Goal: Task Accomplishment & Management: Manage account settings

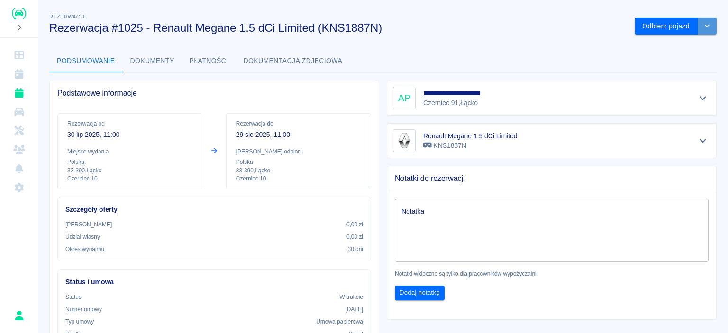
click at [706, 27] on button "drop-down" at bounding box center [707, 27] width 19 height 18
click at [670, 51] on li "Przedłuż rezerwację" at bounding box center [669, 46] width 80 height 16
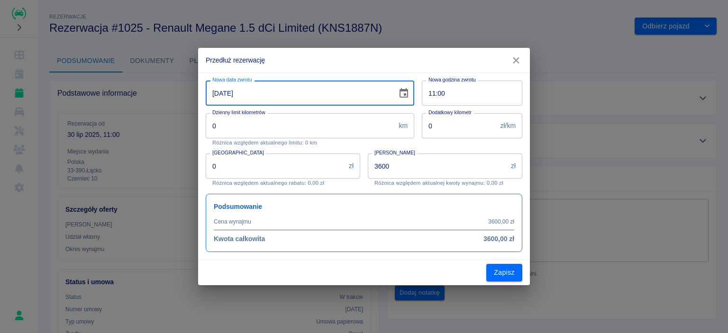
click at [232, 94] on input "[DATE]" at bounding box center [298, 93] width 185 height 25
click at [226, 93] on input "[DATE]" at bounding box center [298, 93] width 185 height 25
click at [414, 94] on div "Nowa godzina zwrotu 11:00 Nowa godzina zwrotu" at bounding box center [468, 89] width 108 height 33
click at [407, 94] on icon "Choose date, selected date is 29 sie 2025" at bounding box center [404, 92] width 9 height 9
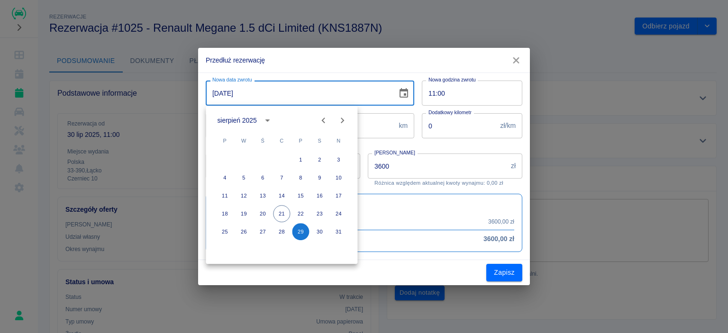
click at [343, 122] on icon "Next month" at bounding box center [342, 120] width 11 height 11
click at [221, 231] on button "29" at bounding box center [224, 231] width 17 height 17
type input "[DATE]"
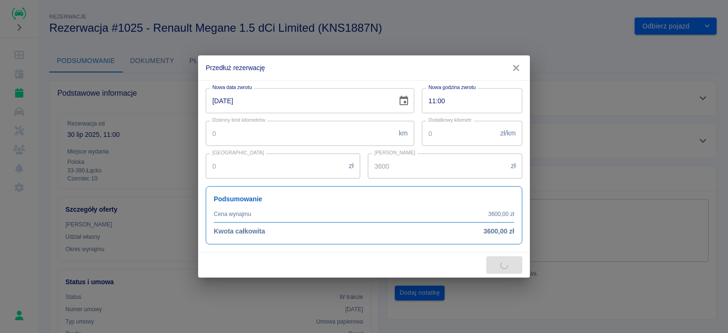
type input "7320"
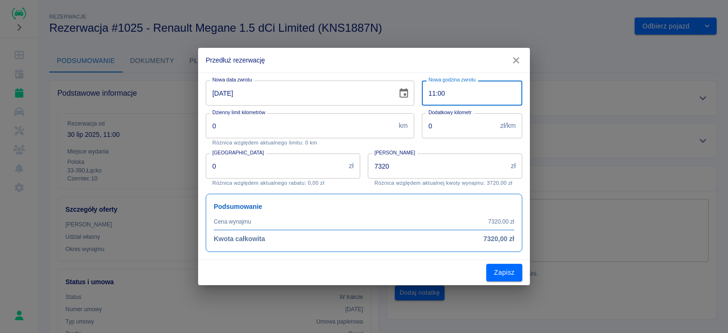
click at [465, 95] on input "11:00" at bounding box center [469, 93] width 94 height 25
type input "17:00"
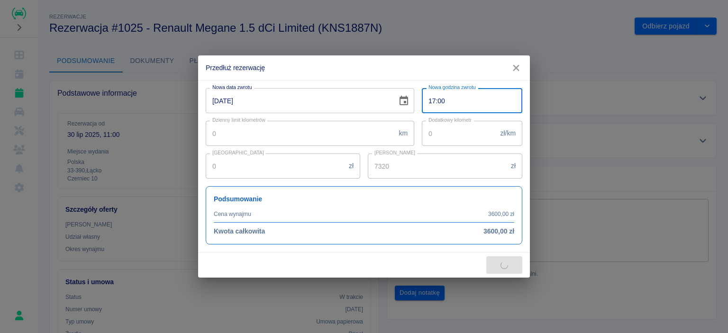
type input "7440"
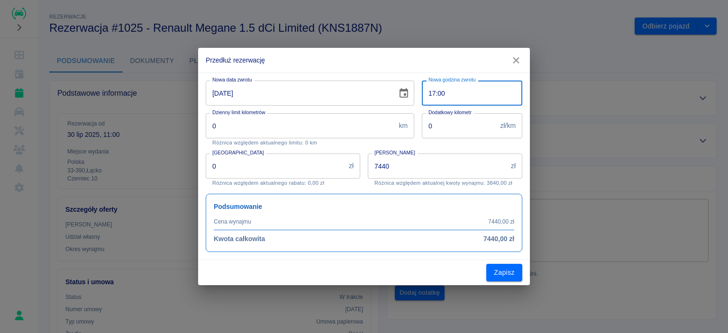
type input "17:00"
click at [512, 62] on icon "button" at bounding box center [516, 60] width 12 height 10
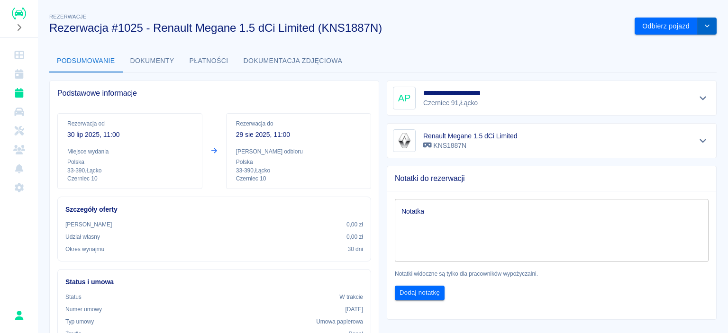
click at [707, 30] on button "drop-down" at bounding box center [707, 27] width 19 height 18
click at [661, 49] on li "Przedłuż rezerwację" at bounding box center [669, 46] width 80 height 16
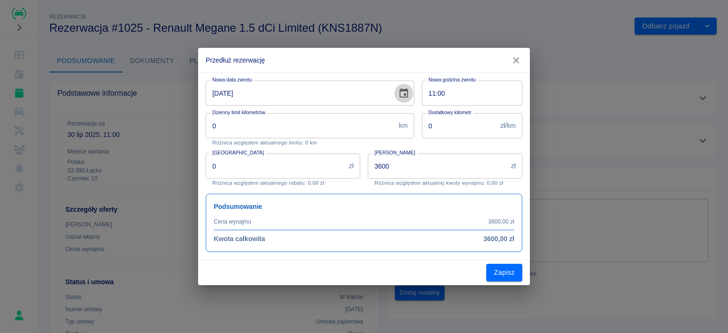
click at [400, 88] on icon "Choose date, selected date is 29 sie 2025" at bounding box center [403, 93] width 11 height 11
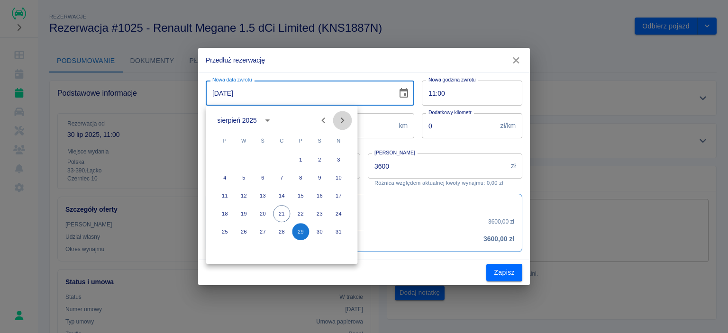
click at [348, 117] on button "Next month" at bounding box center [342, 120] width 19 height 19
click at [221, 227] on button "29" at bounding box center [224, 231] width 17 height 17
type input "[DATE]"
type input "7320"
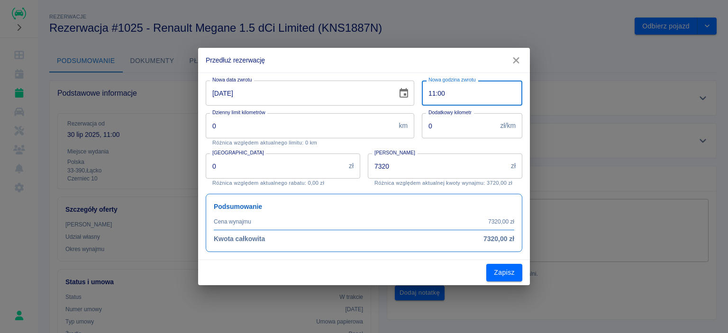
click at [459, 92] on input "11:00" at bounding box center [469, 93] width 94 height 25
type input "17:00"
type input "7440"
type input "17:00"
click at [510, 271] on button "Zapisz" at bounding box center [505, 273] width 36 height 18
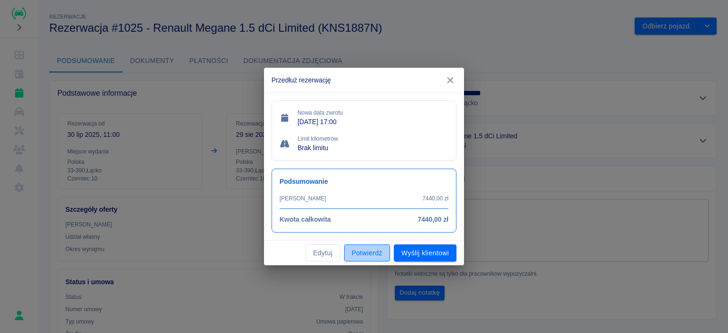
click at [374, 251] on button "Potwierdź" at bounding box center [367, 254] width 46 height 18
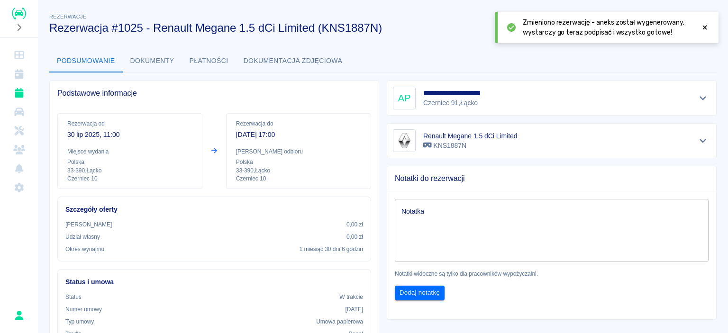
click at [704, 30] on icon at bounding box center [705, 27] width 9 height 7
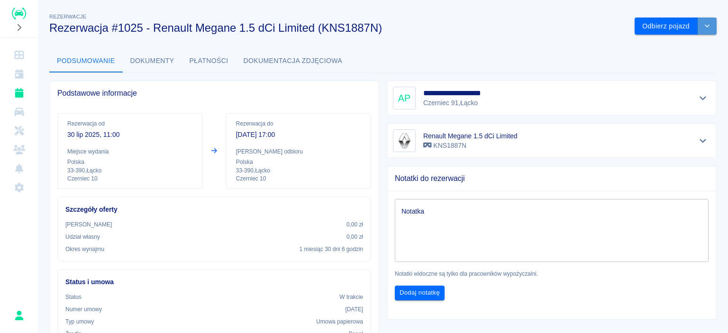
click at [704, 26] on icon "drop-down" at bounding box center [708, 26] width 8 height 6
click at [499, 53] on div "Podsumowanie Dokumenty Płatności Dokumentacja zdjęciowa" at bounding box center [383, 61] width 668 height 23
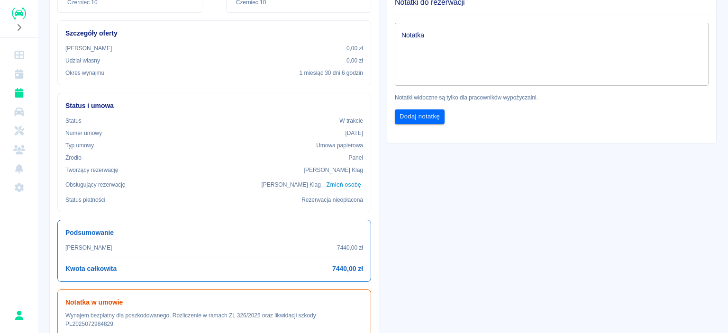
scroll to position [92, 0]
